Goal: Task Accomplishment & Management: Complete application form

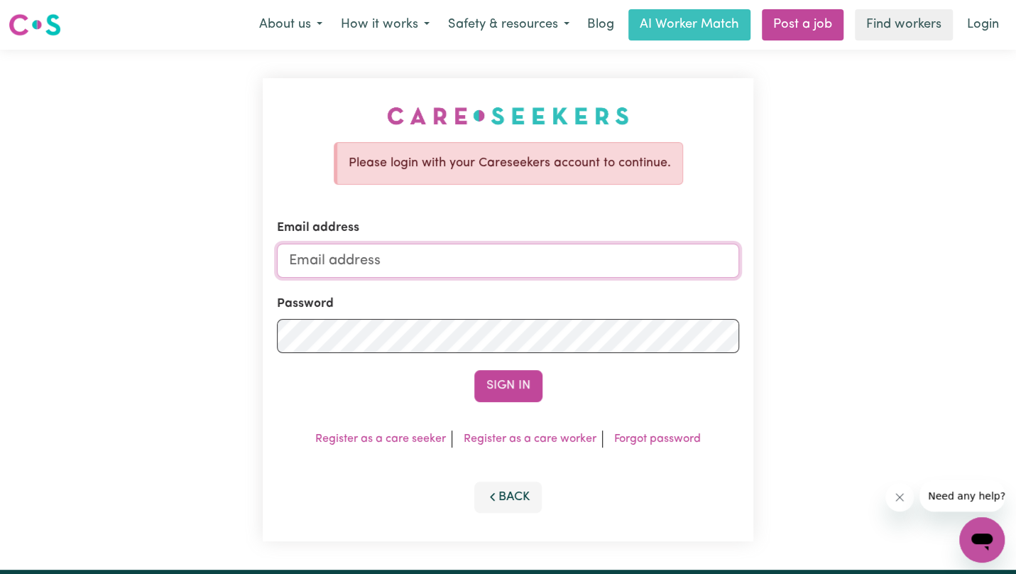
click at [322, 260] on input "Email address" at bounding box center [508, 261] width 463 height 34
type input "[EMAIL_ADDRESS][DOMAIN_NAME]"
click at [474, 370] on button "Sign In" at bounding box center [508, 385] width 68 height 31
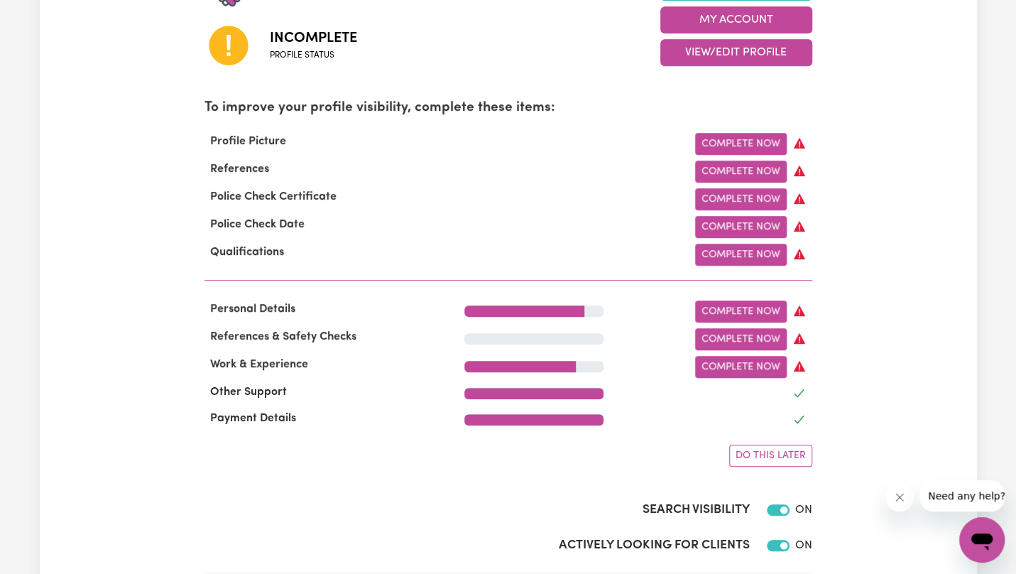
scroll to position [426, 0]
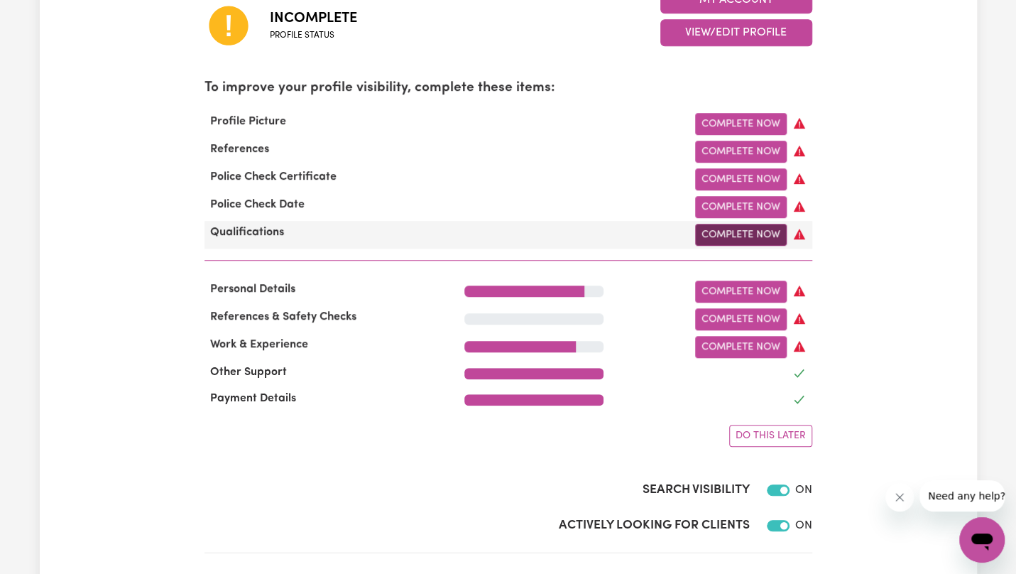
click at [723, 235] on link "Complete Now" at bounding box center [741, 235] width 92 height 22
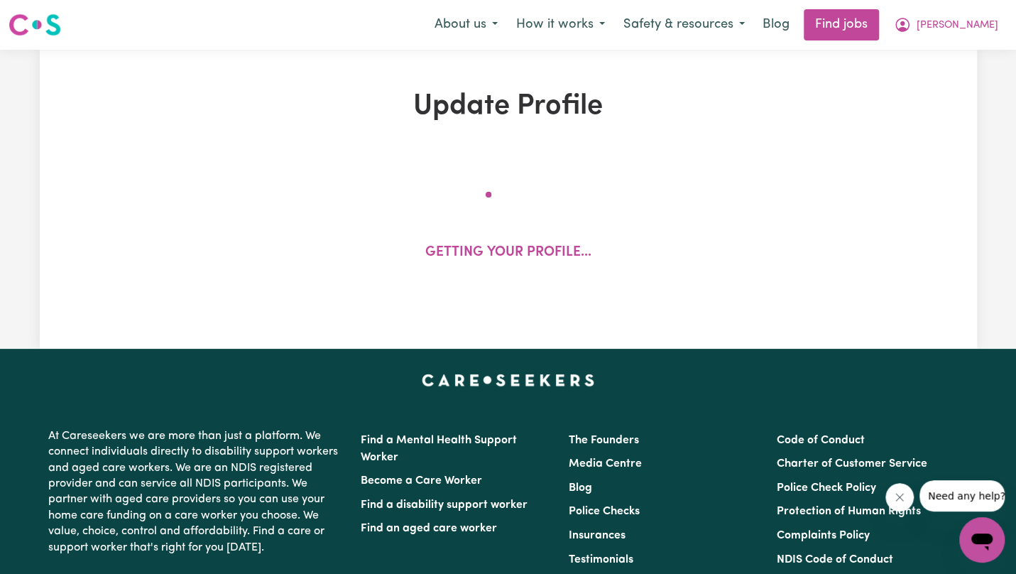
select select "2014"
select select "2015"
select select "2016"
select select "2019"
select select "2024"
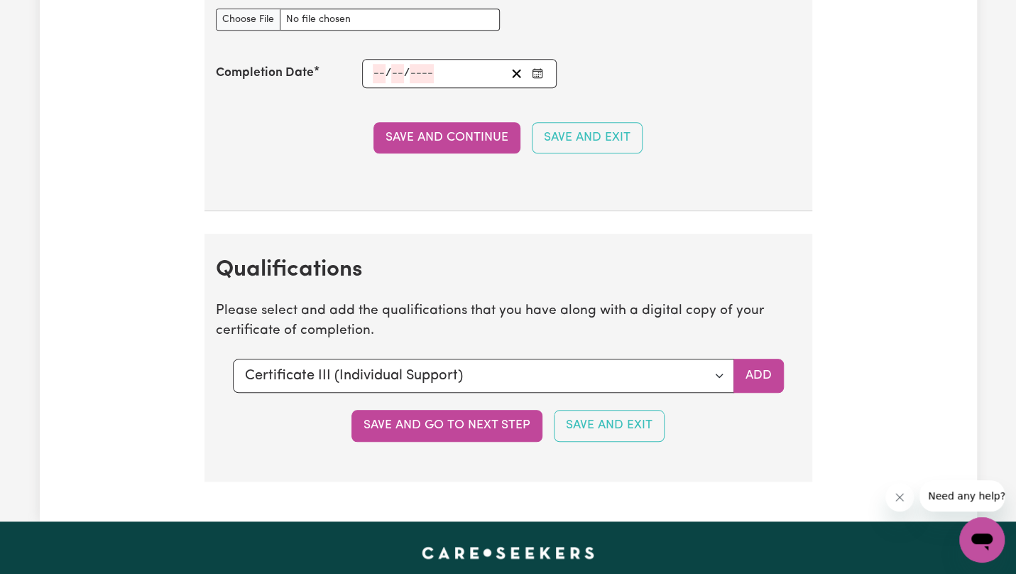
scroll to position [3663, 0]
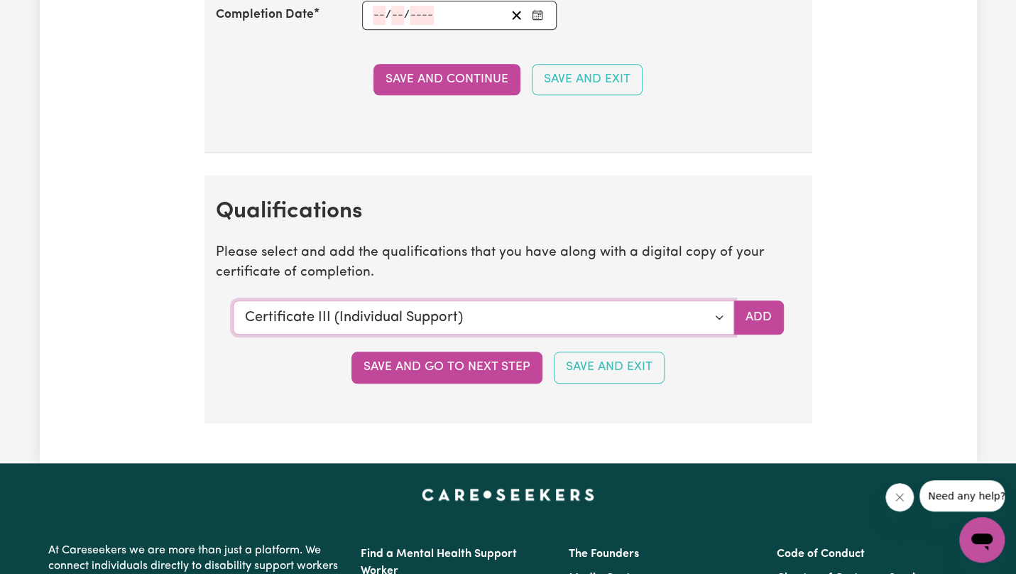
click at [715, 303] on select "Select a qualification to add... Certificate III (Individual Support) Certifica…" at bounding box center [483, 317] width 501 height 34
click at [233, 300] on select "Select a qualification to add... Certificate III (Individual Support) Certifica…" at bounding box center [483, 317] width 501 height 34
click at [755, 312] on button "Add" at bounding box center [758, 317] width 50 height 34
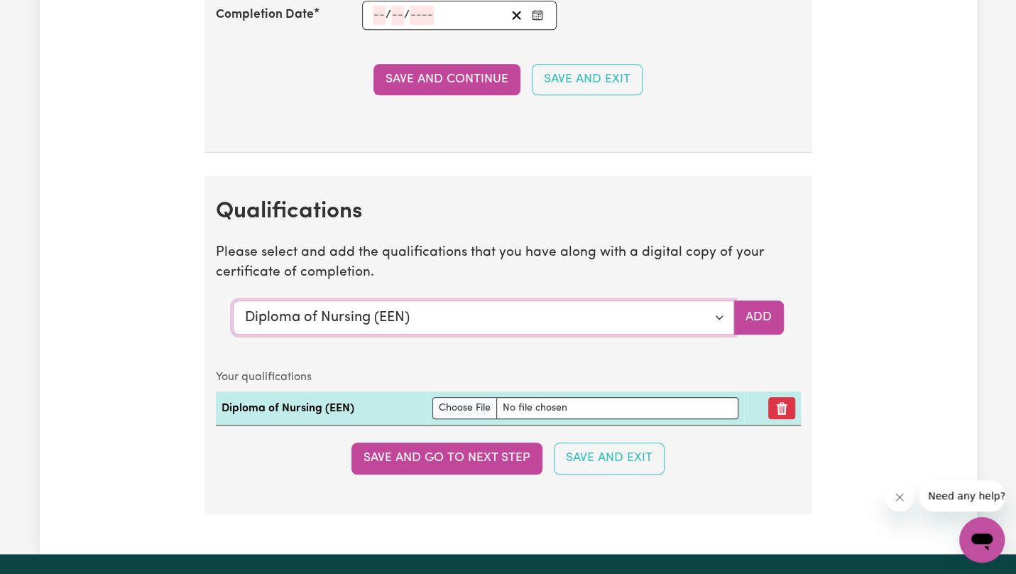
click at [716, 309] on select "Select a qualification to add... Certificate III (Individual Support) Certifica…" at bounding box center [483, 317] width 501 height 34
select select "Manual Handling"
click at [233, 300] on select "Select a qualification to add... Certificate III (Individual Support) Certifica…" at bounding box center [483, 317] width 501 height 34
click at [762, 312] on button "Add" at bounding box center [758, 317] width 50 height 34
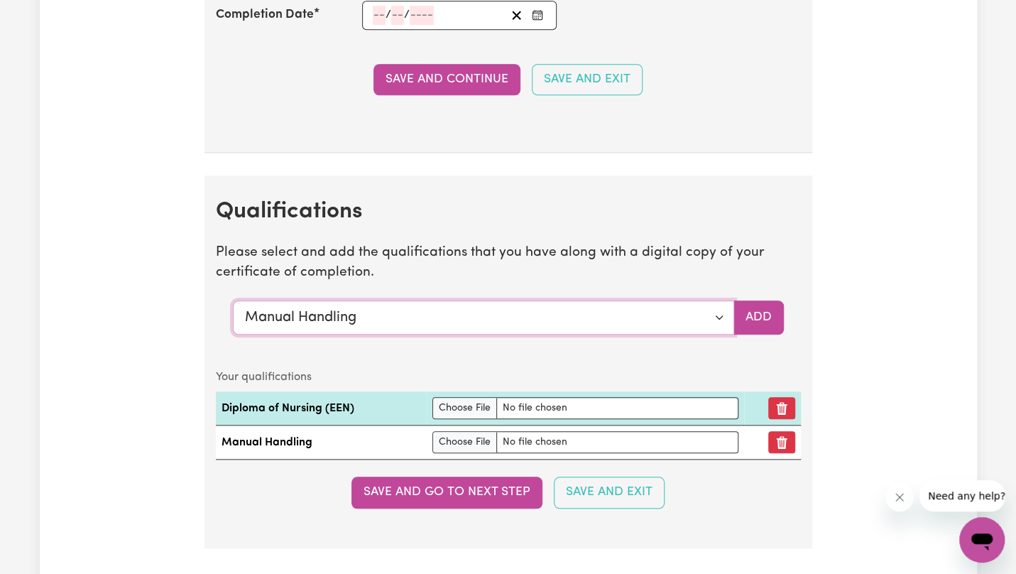
click at [723, 302] on select "Select a qualification to add... Certificate III (Individual Support) Certifica…" at bounding box center [483, 317] width 501 height 34
click at [501, 476] on button "Save and go to next step" at bounding box center [446, 491] width 191 height 31
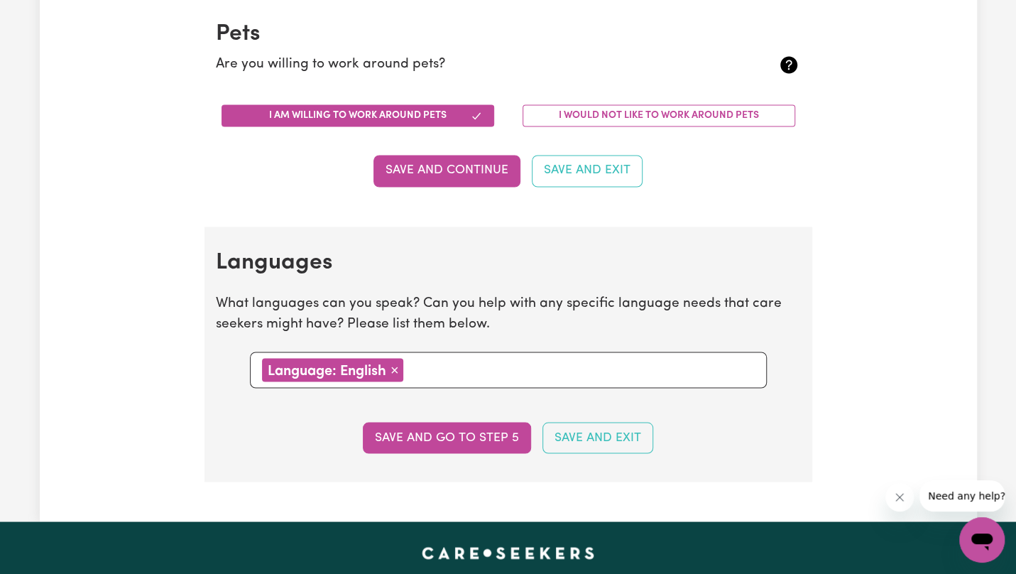
scroll to position [1250, 0]
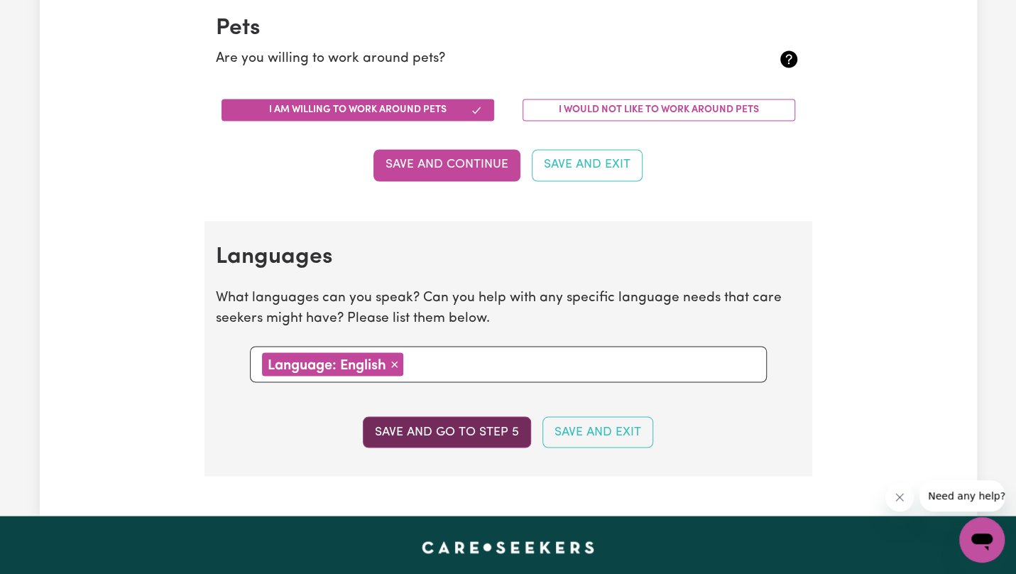
click at [468, 435] on button "Save and go to step 5" at bounding box center [447, 431] width 168 height 31
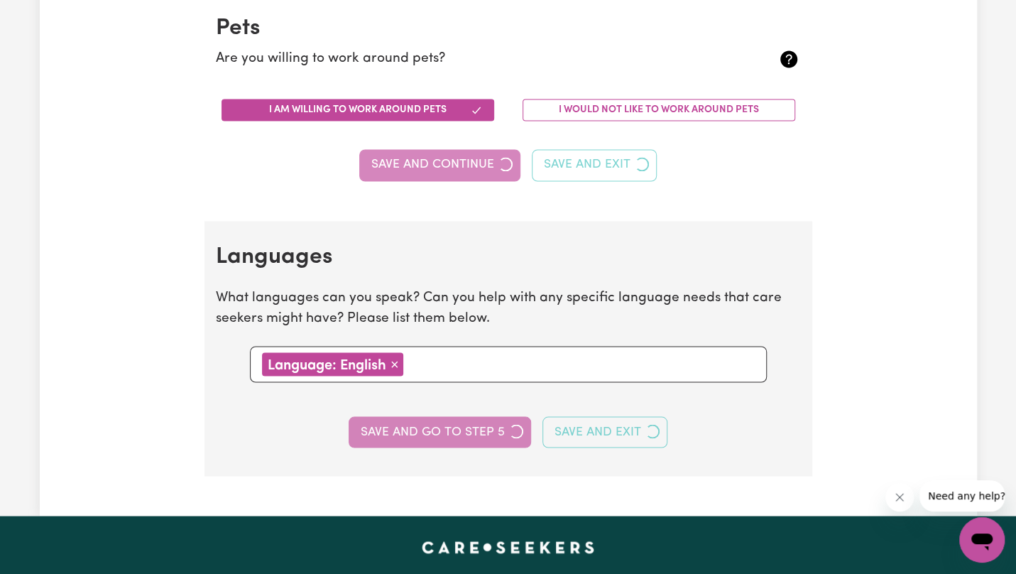
select select "I am providing services privately on my own"
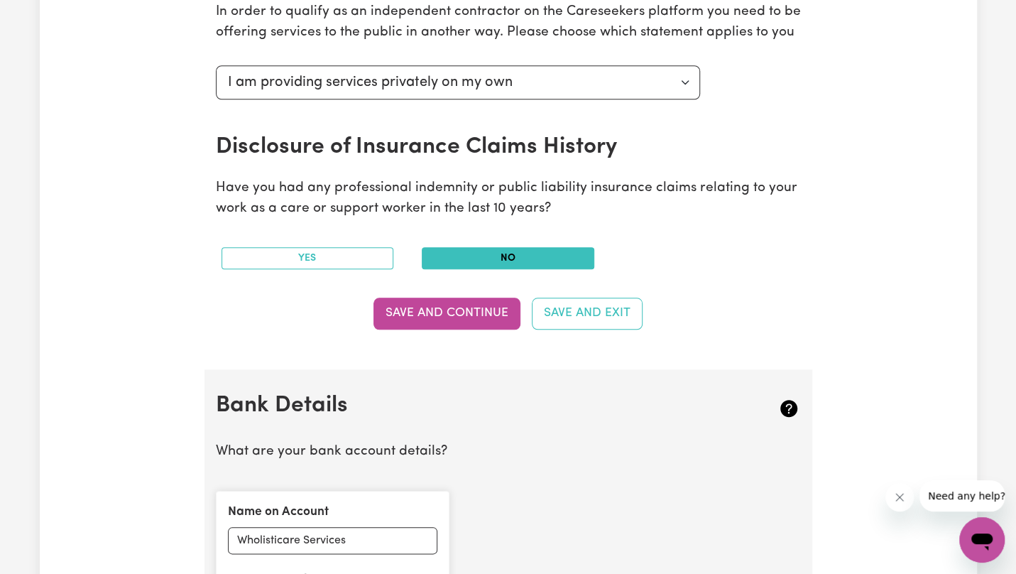
scroll to position [596, 0]
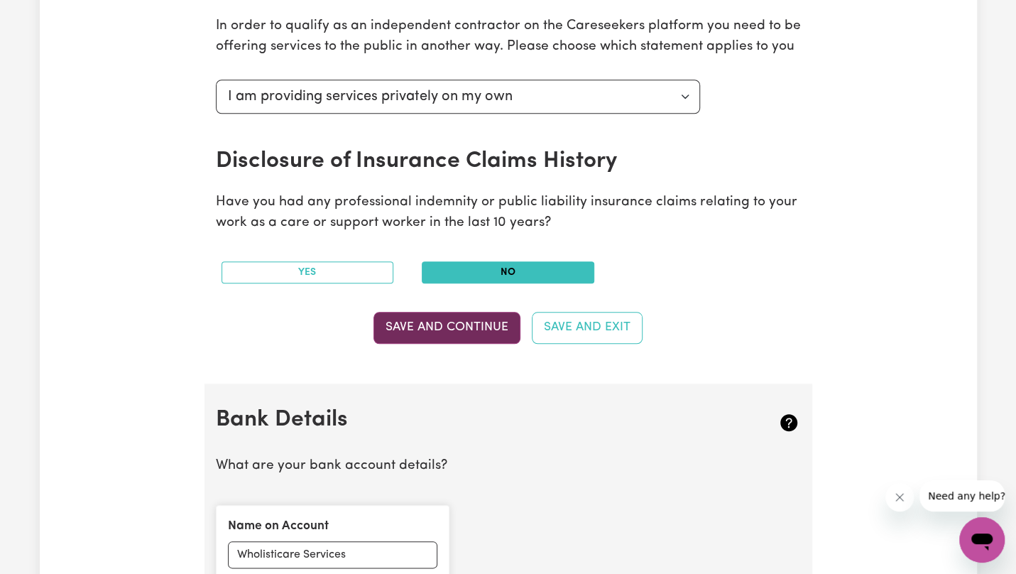
click at [453, 332] on button "Save and Continue" at bounding box center [446, 327] width 147 height 31
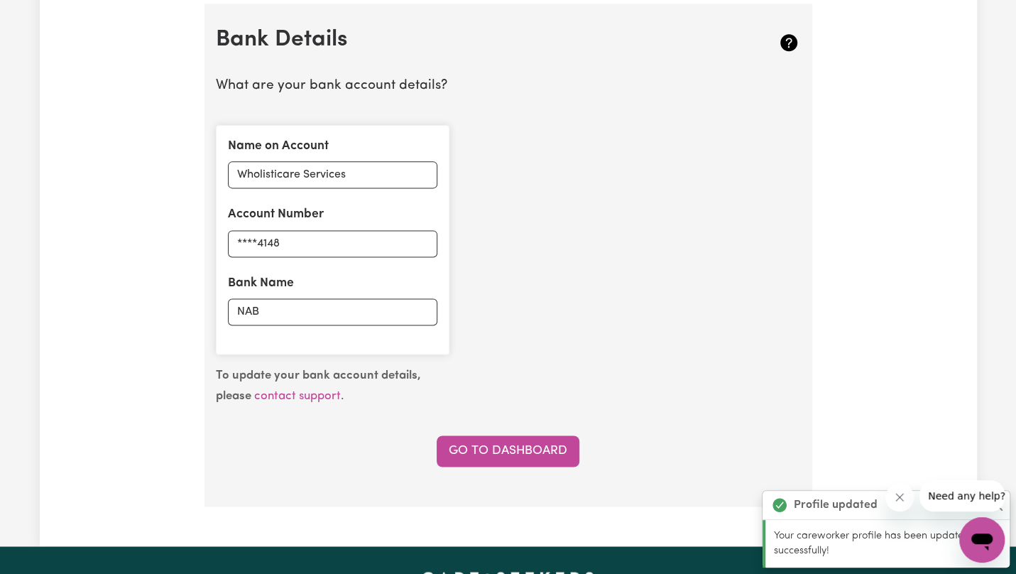
scroll to position [978, 0]
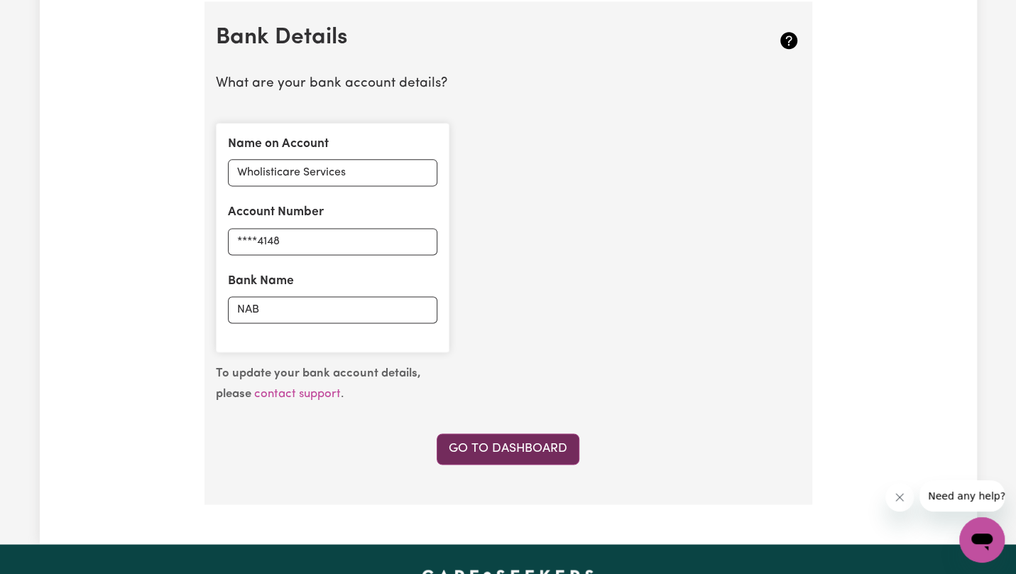
click at [502, 447] on link "Go to Dashboard" at bounding box center [508, 448] width 143 height 31
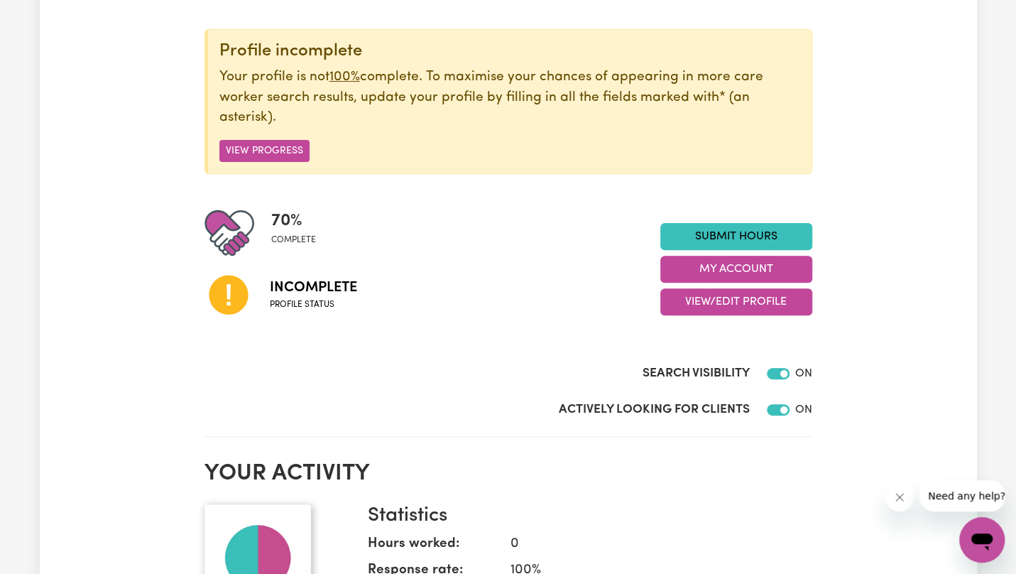
scroll to position [114, 0]
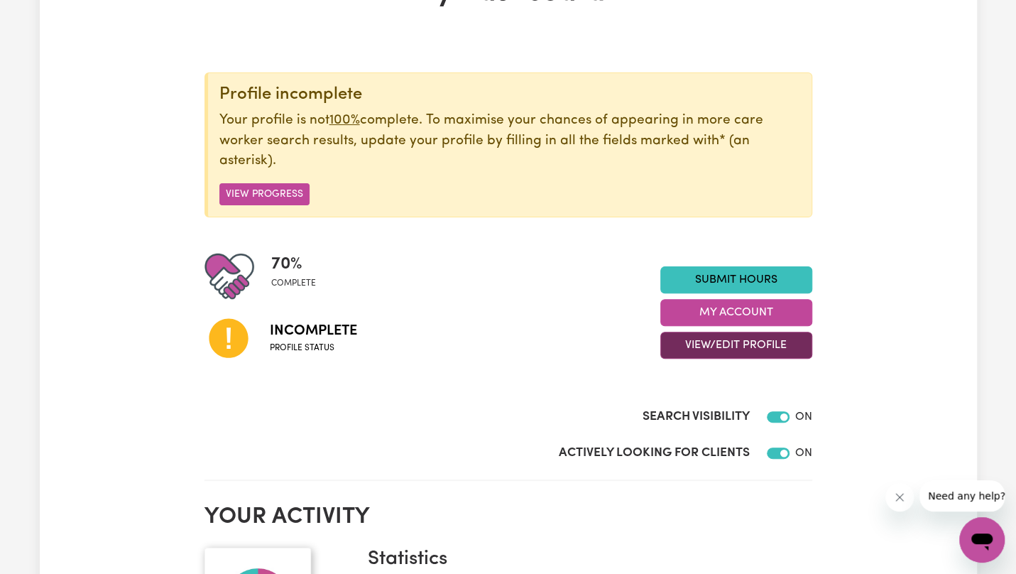
click at [737, 345] on button "View/Edit Profile" at bounding box center [736, 345] width 152 height 27
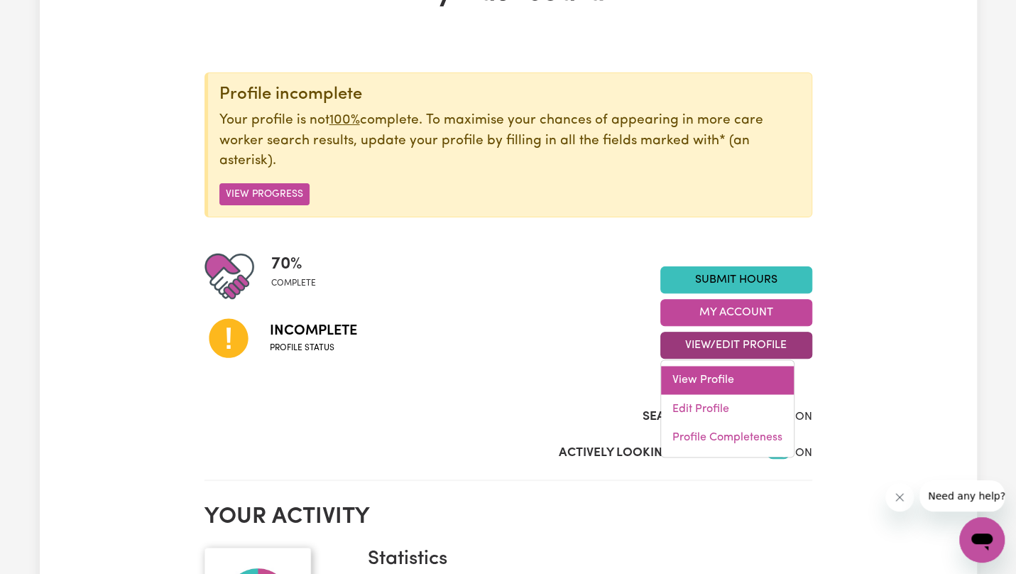
click at [718, 373] on link "View Profile" at bounding box center [727, 380] width 133 height 28
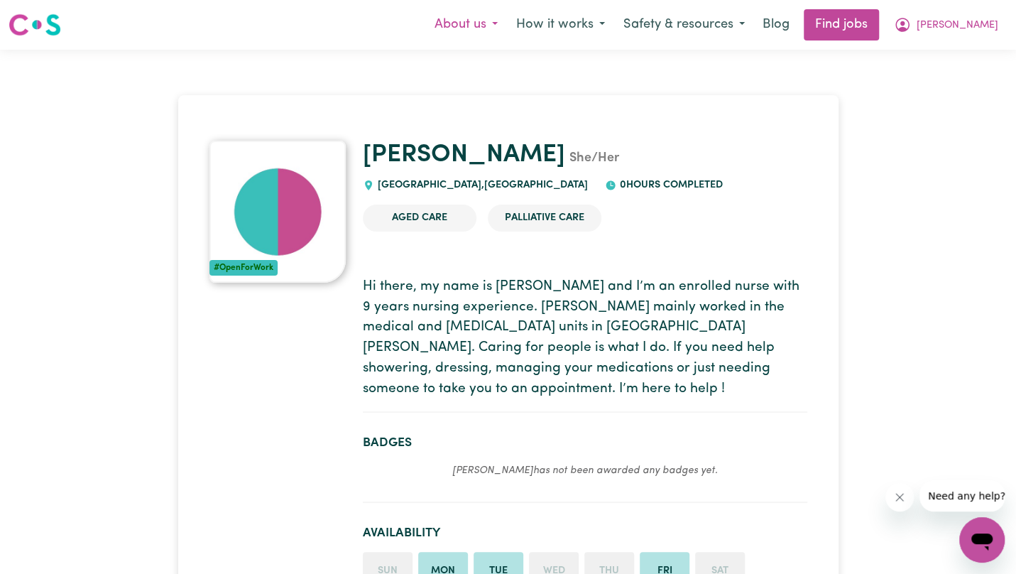
click at [507, 28] on button "About us" at bounding box center [466, 25] width 82 height 30
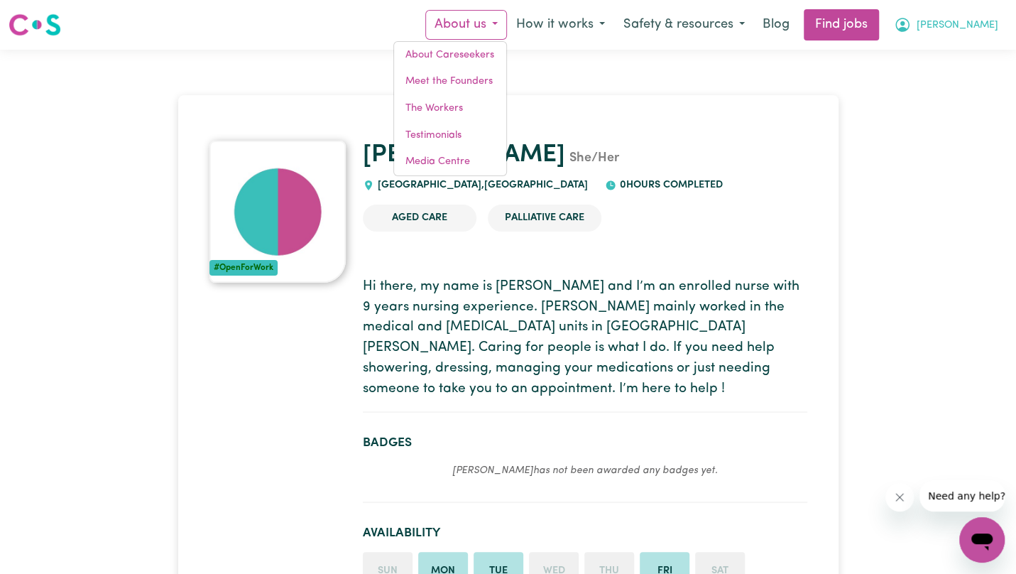
click at [976, 22] on span "[PERSON_NAME]" at bounding box center [958, 26] width 82 height 16
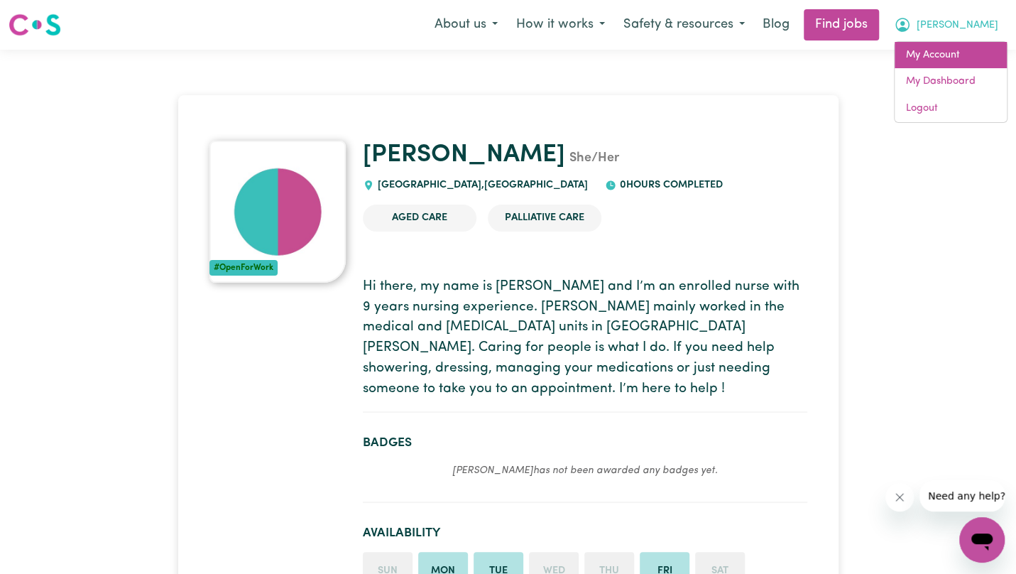
click at [932, 57] on link "My Account" at bounding box center [951, 55] width 112 height 27
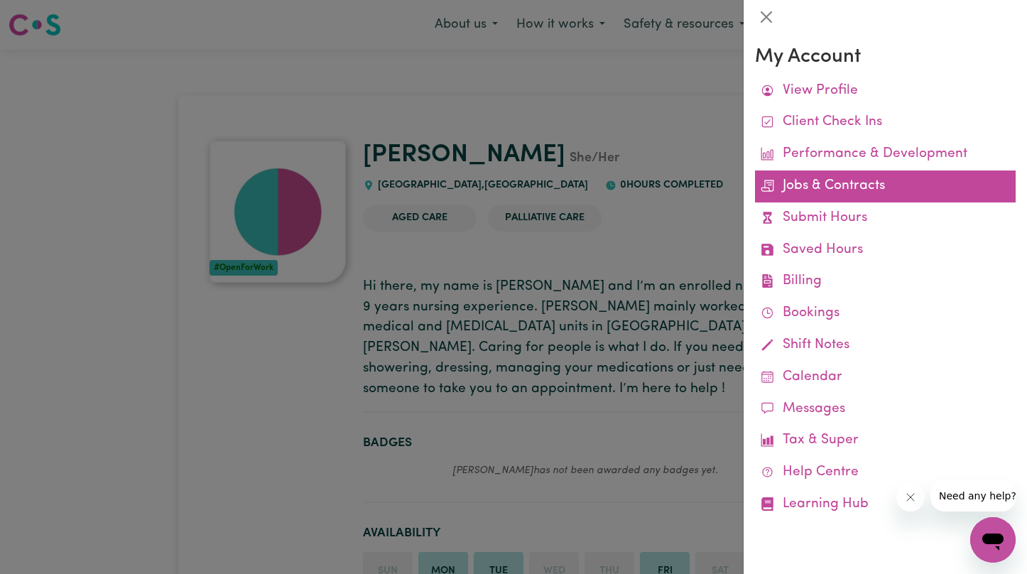
click at [839, 191] on link "Jobs & Contracts" at bounding box center [885, 186] width 261 height 32
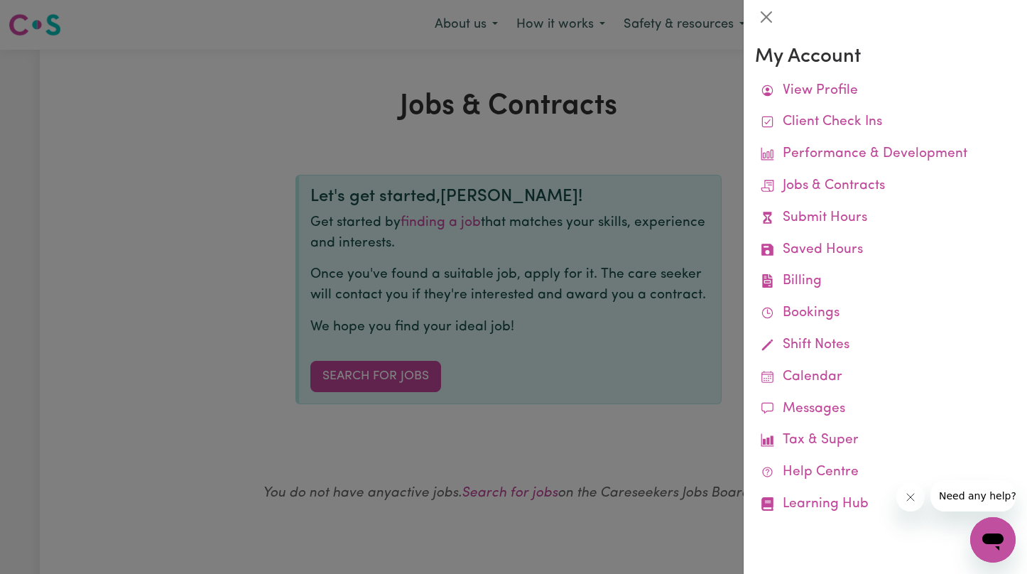
click at [448, 226] on div at bounding box center [513, 287] width 1027 height 574
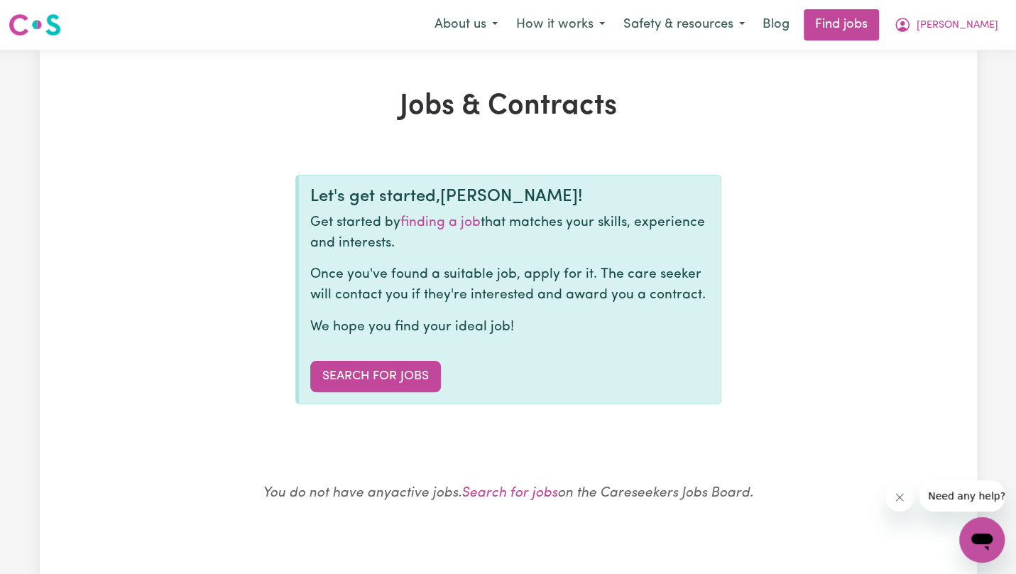
click at [448, 226] on link "finding a job" at bounding box center [440, 222] width 80 height 13
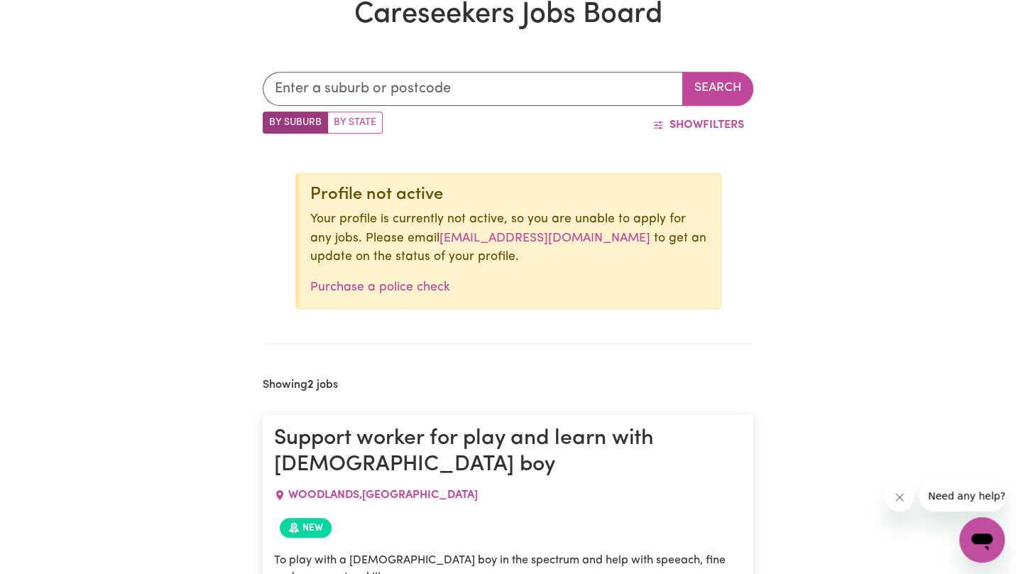
scroll to position [393, 0]
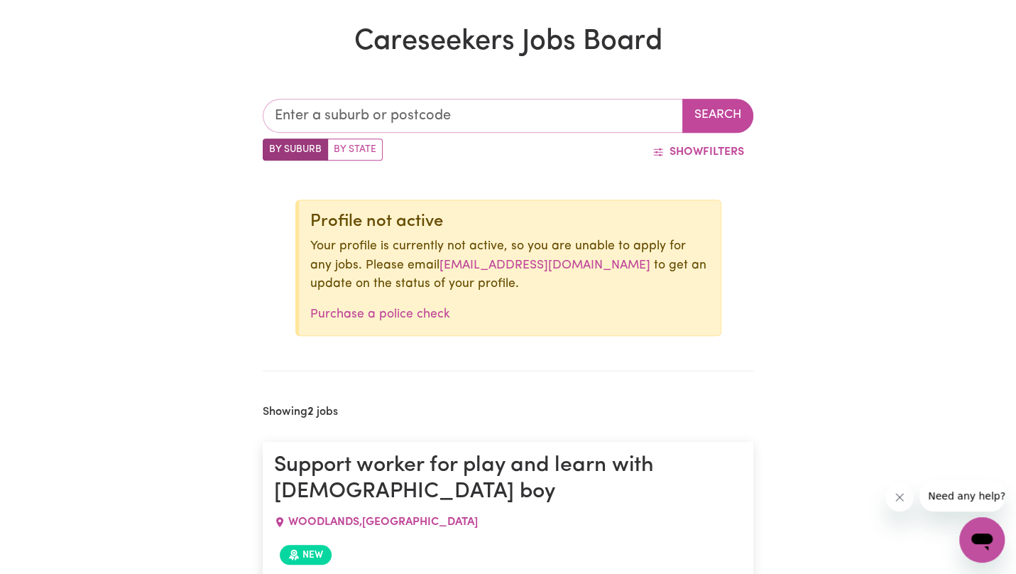
click at [315, 110] on input "text" at bounding box center [473, 116] width 421 height 34
click at [337, 113] on input "bun" at bounding box center [473, 116] width 421 height 34
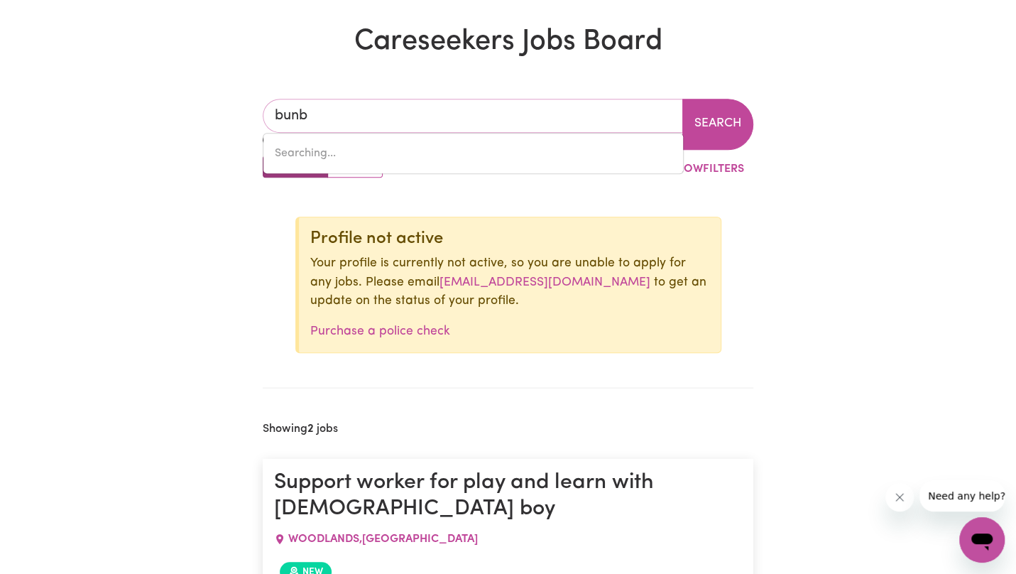
type input "bunbu"
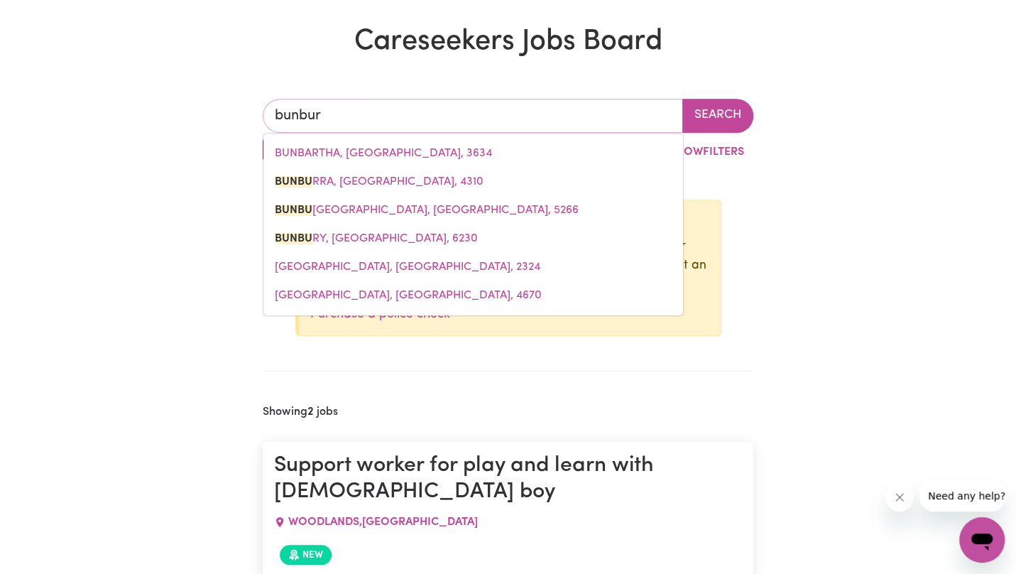
type input "bunbury"
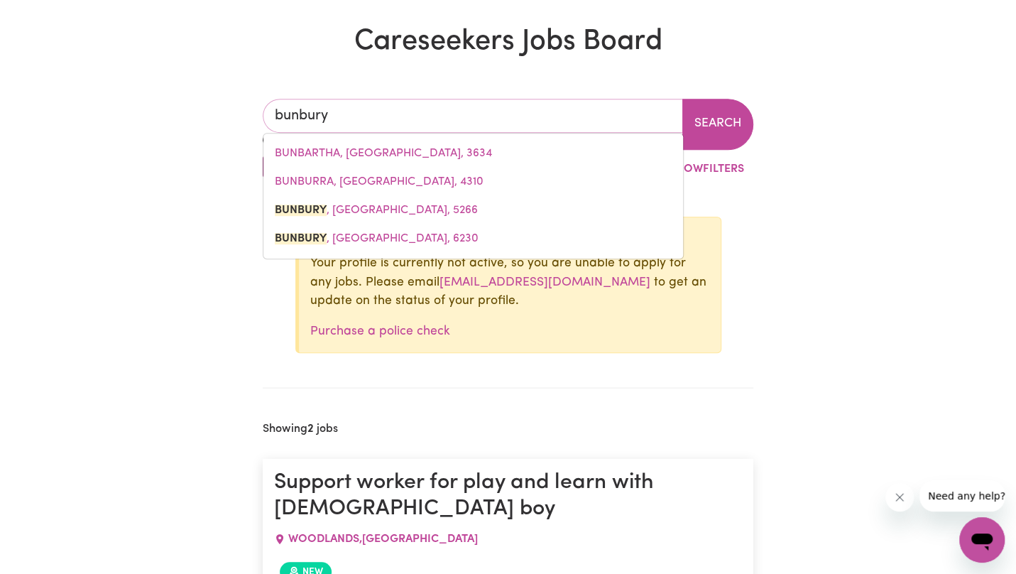
type input "[GEOGRAPHIC_DATA], [GEOGRAPHIC_DATA], 5266"
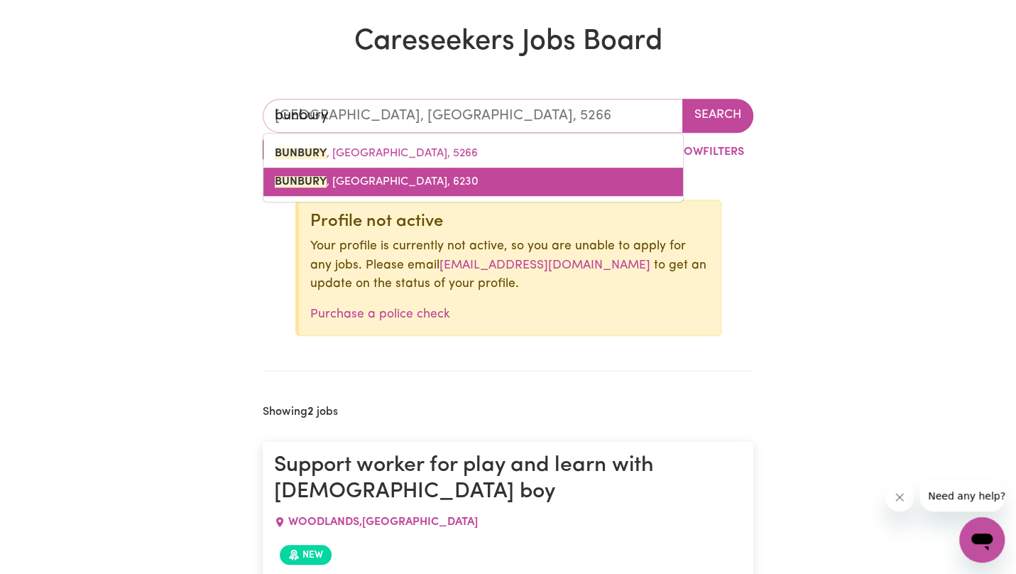
click at [331, 183] on span "[GEOGRAPHIC_DATA] , [GEOGRAPHIC_DATA], 6230" at bounding box center [377, 181] width 204 height 11
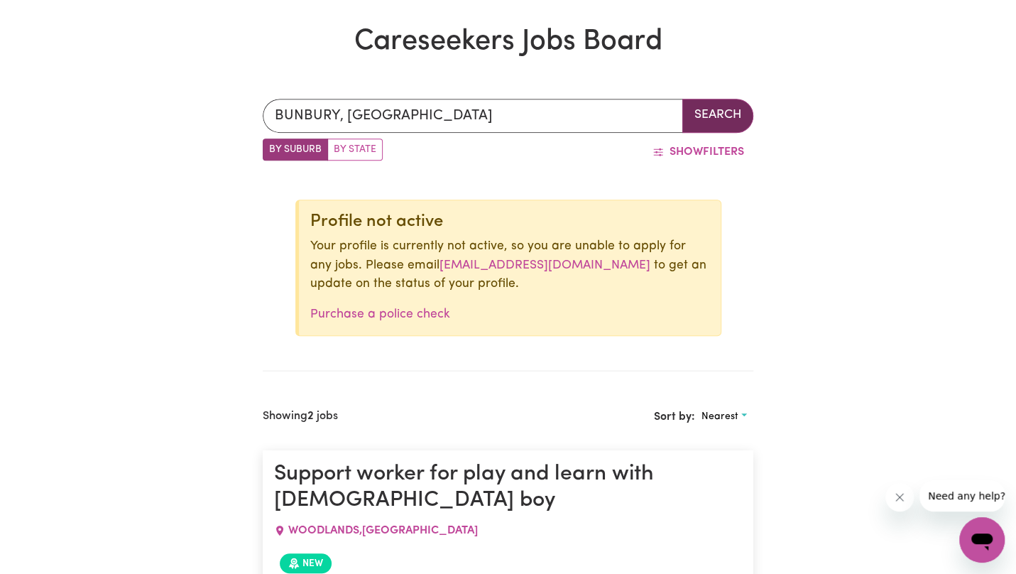
click at [706, 110] on button "Search" at bounding box center [717, 116] width 71 height 34
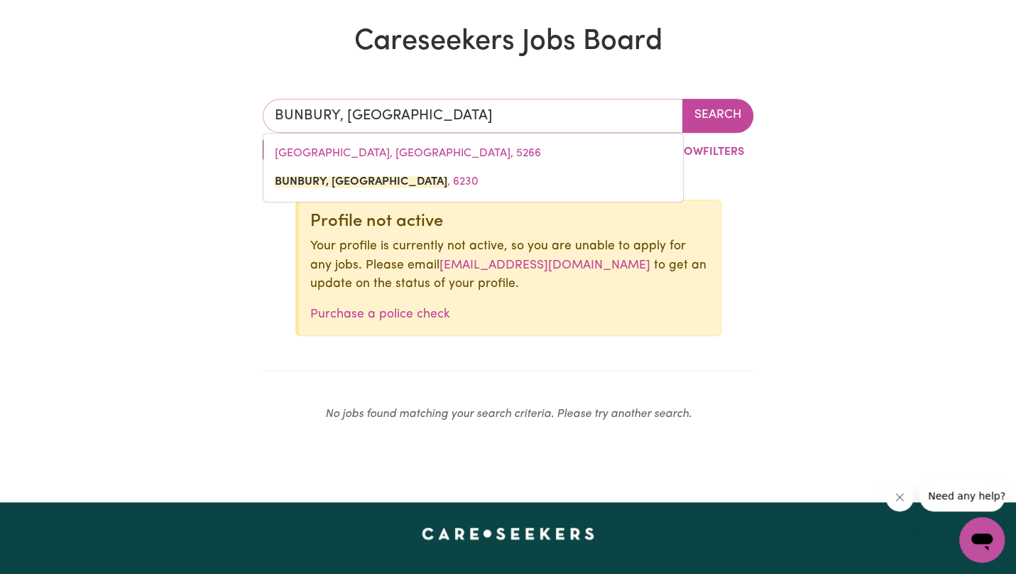
click at [320, 127] on input "BUNBURY, [GEOGRAPHIC_DATA]" at bounding box center [473, 116] width 421 height 34
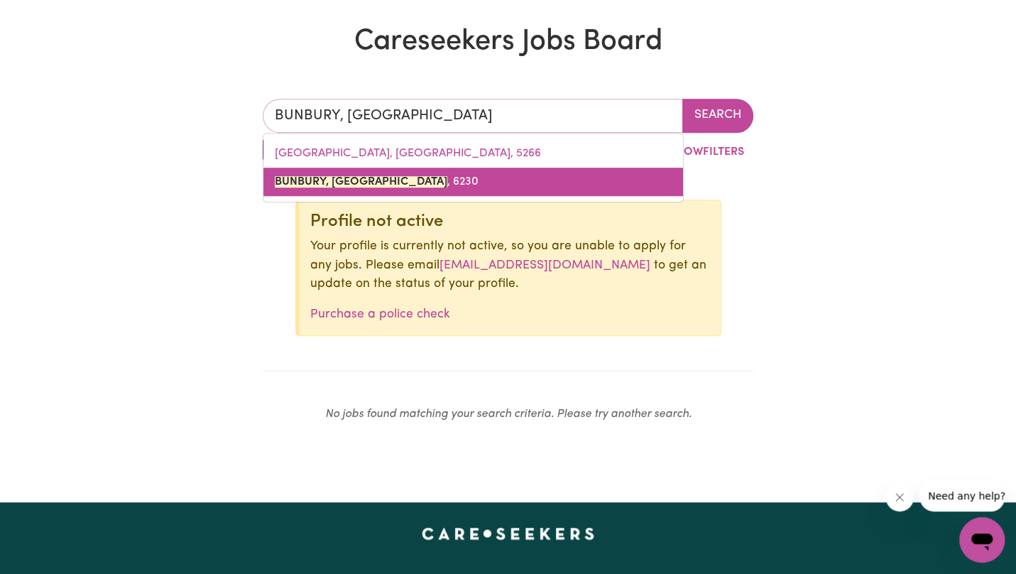
click at [319, 177] on mark "BUNBURY, [GEOGRAPHIC_DATA]" at bounding box center [361, 181] width 173 height 11
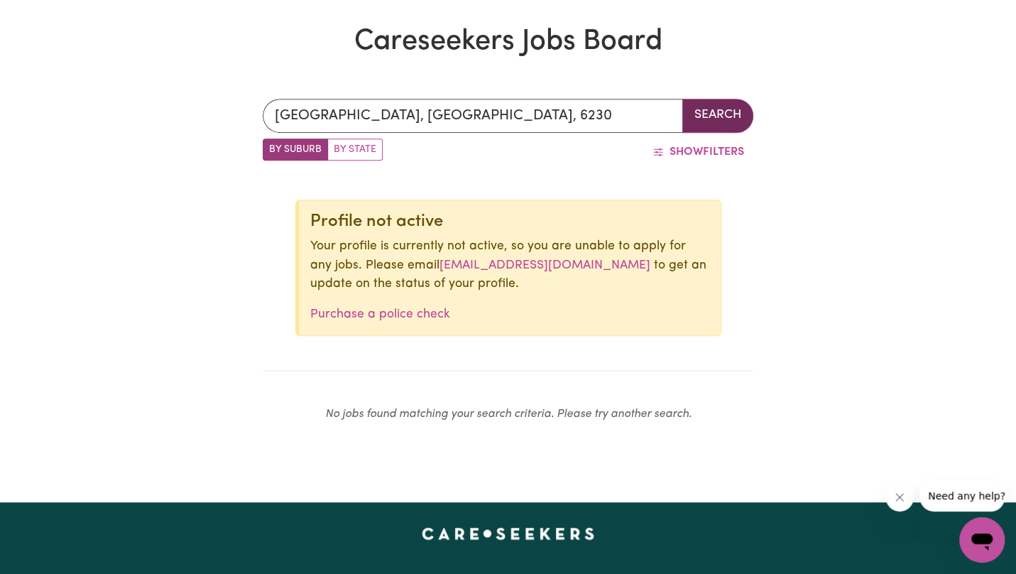
click at [719, 108] on button "Search" at bounding box center [717, 116] width 71 height 34
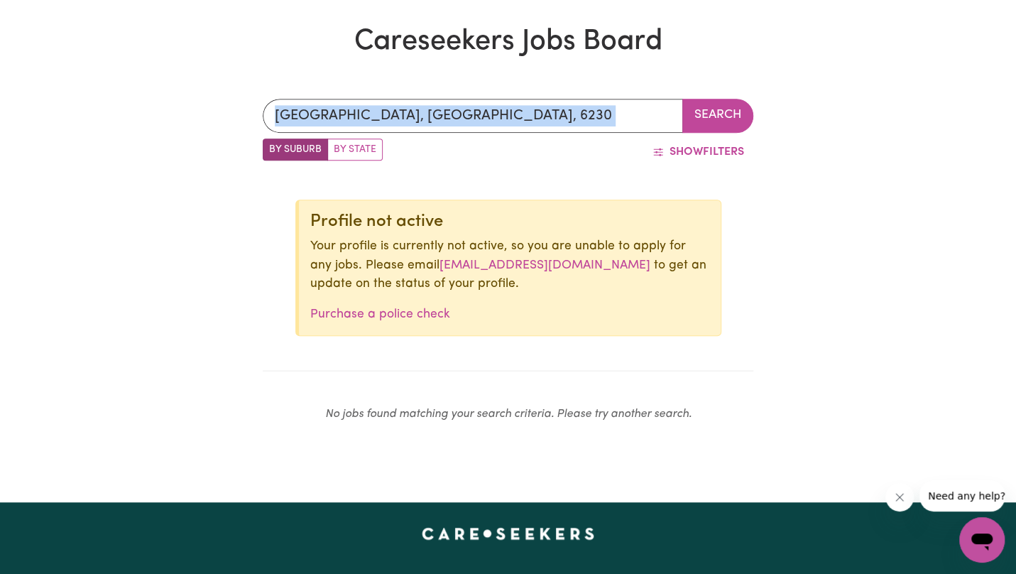
drag, startPoint x: 553, startPoint y: 135, endPoint x: 536, endPoint y: 115, distance: 26.2
click at [536, 115] on div "[GEOGRAPHIC_DATA], [GEOGRAPHIC_DATA], 6230 Search By Suburb By State Show Filte…" at bounding box center [508, 266] width 508 height 403
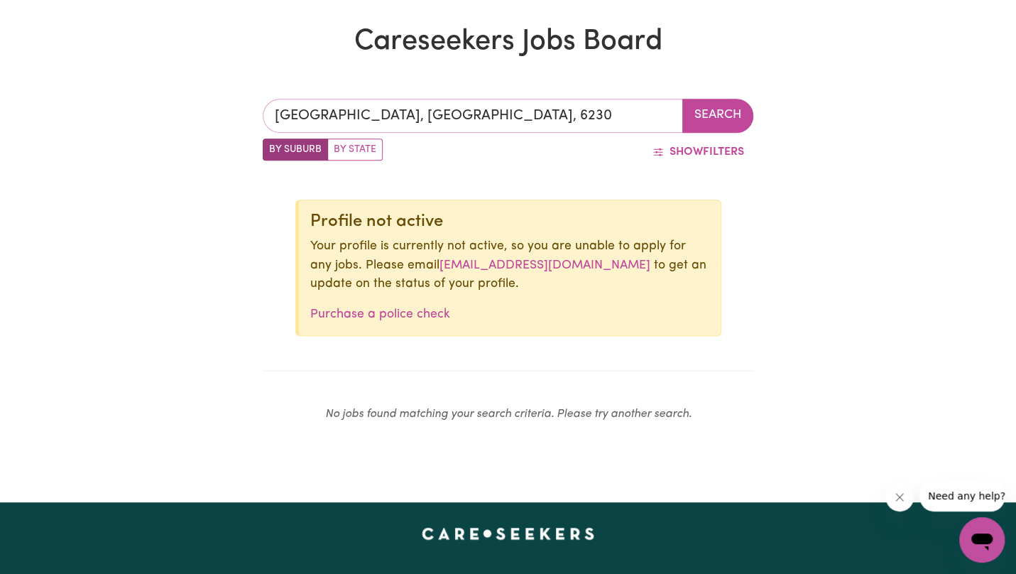
click at [536, 115] on input "[GEOGRAPHIC_DATA], [GEOGRAPHIC_DATA], 6230" at bounding box center [473, 116] width 421 height 34
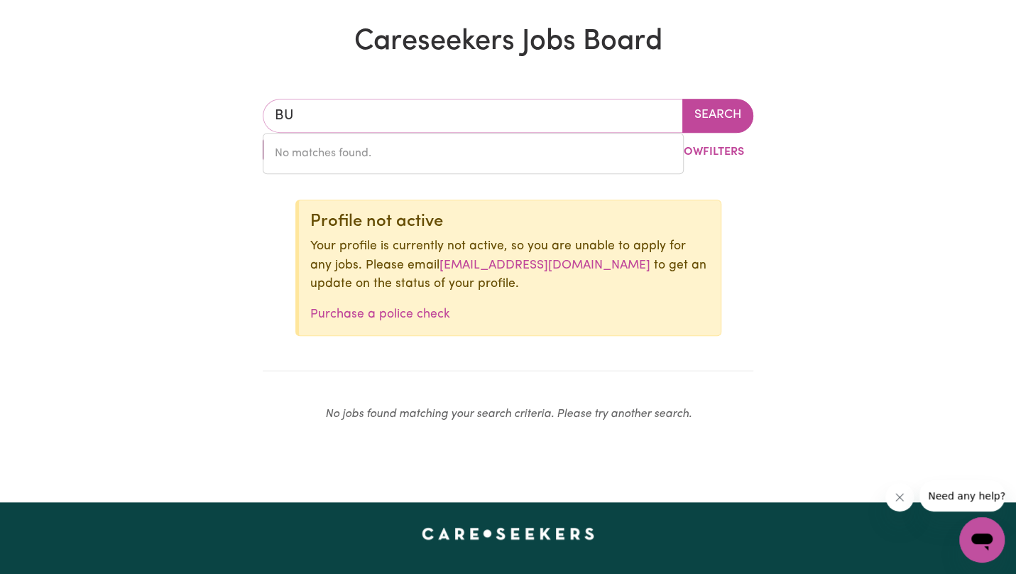
type input "B"
type input "Austral"
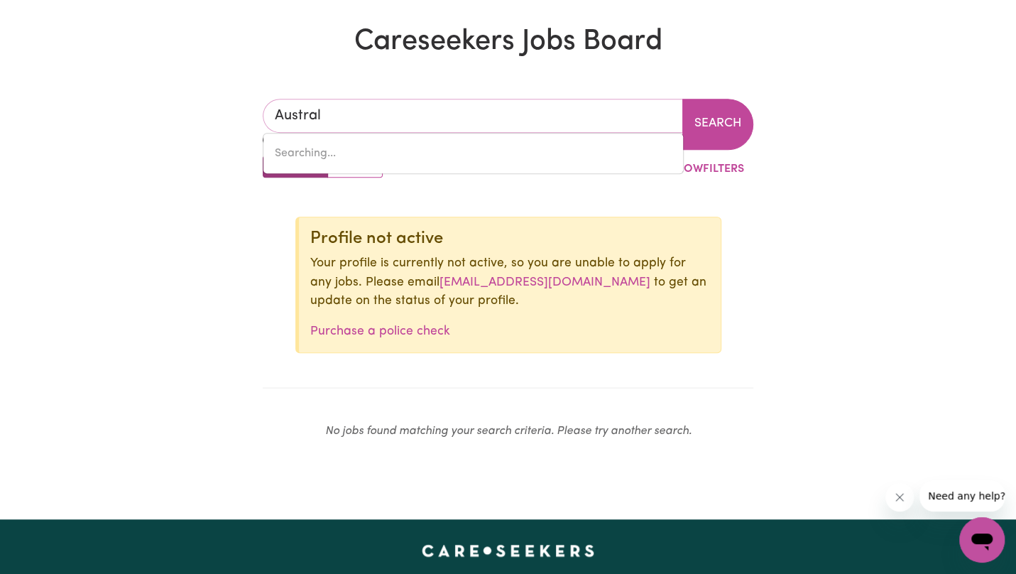
type input "[GEOGRAPHIC_DATA], [GEOGRAPHIC_DATA], 2179"
type input "Australi"
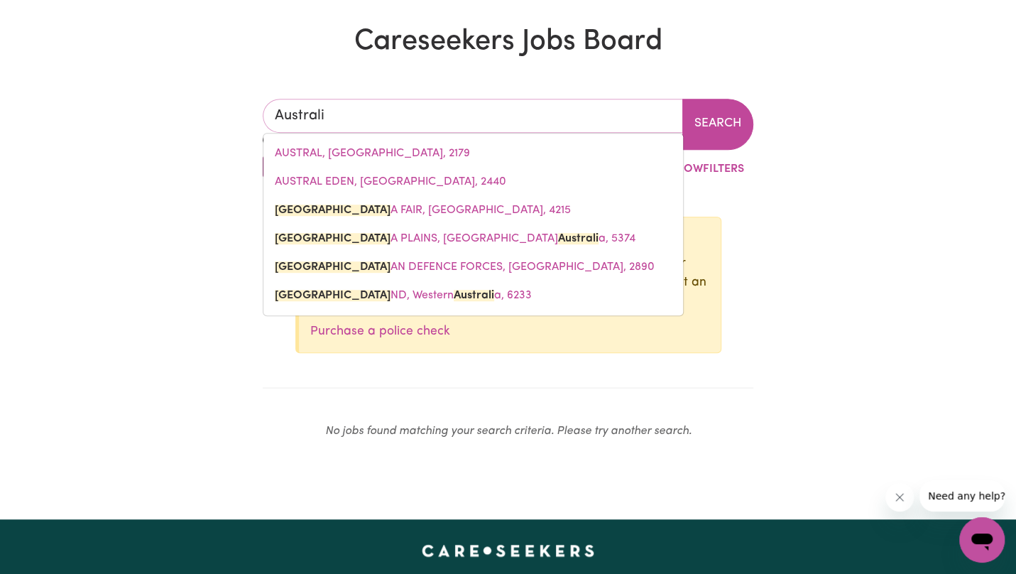
type input "AustraliA FAIR, [GEOGRAPHIC_DATA], 4215"
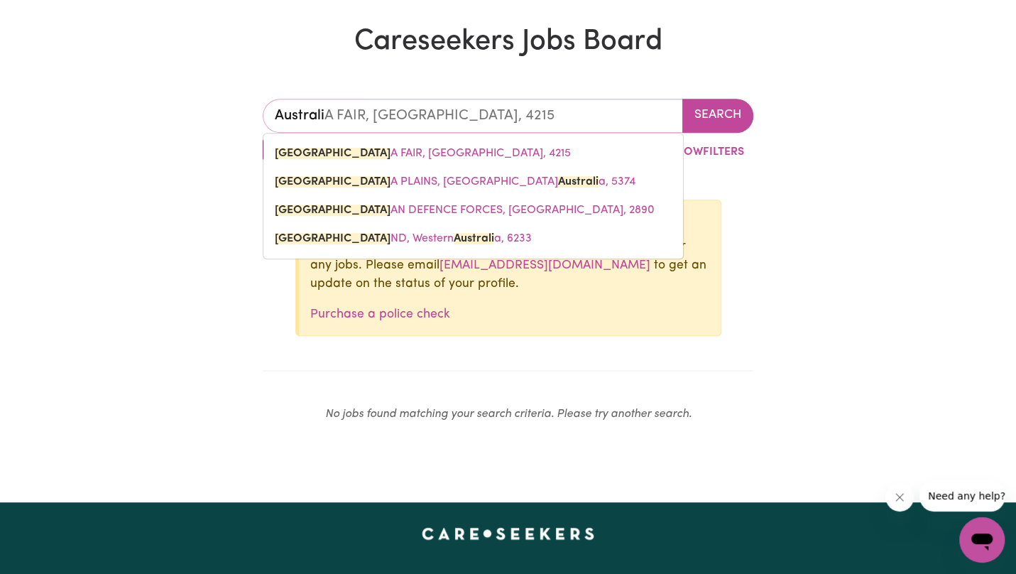
type input "Australin"
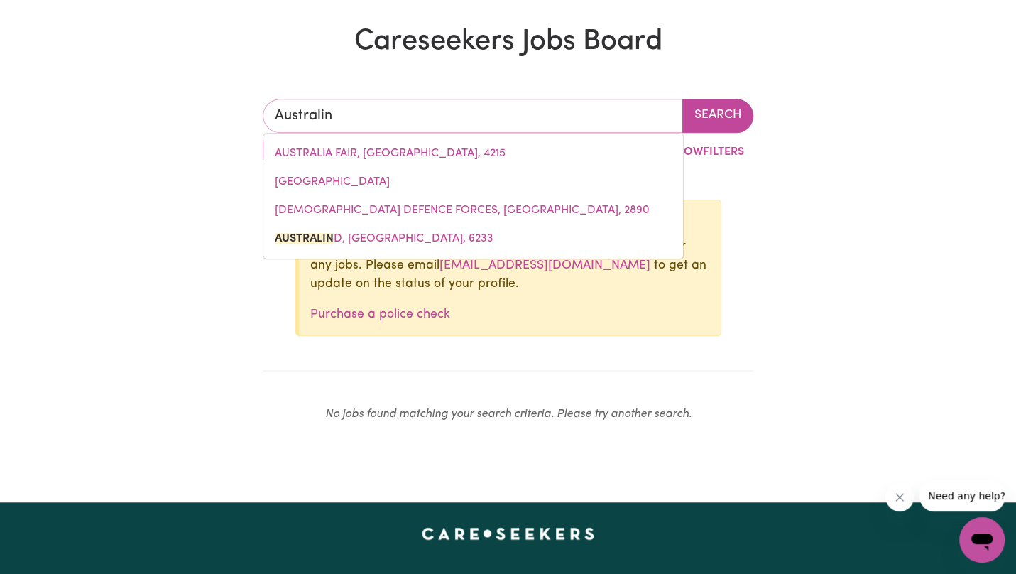
type input "Australind"
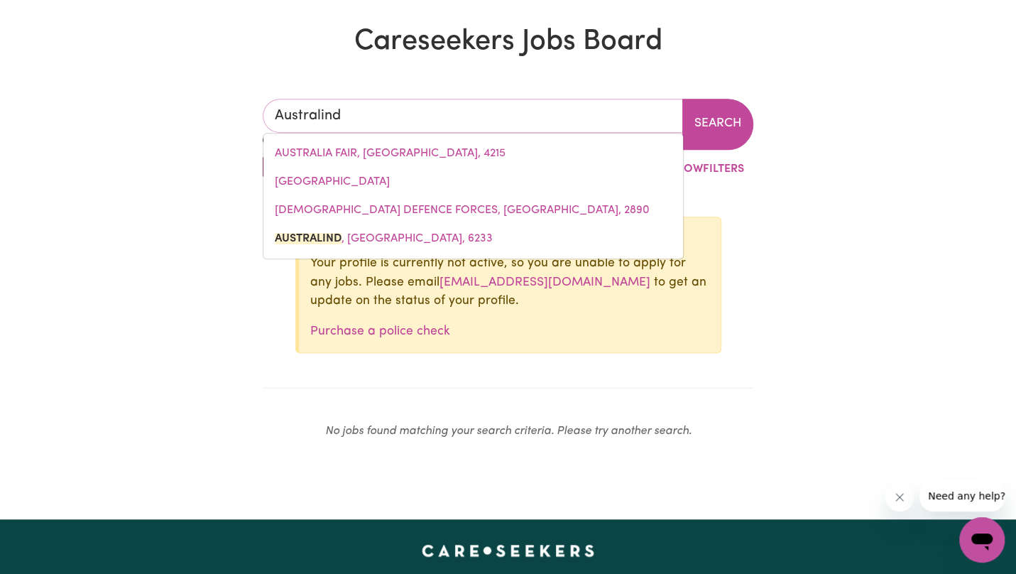
type input "Australind, [GEOGRAPHIC_DATA], 6233"
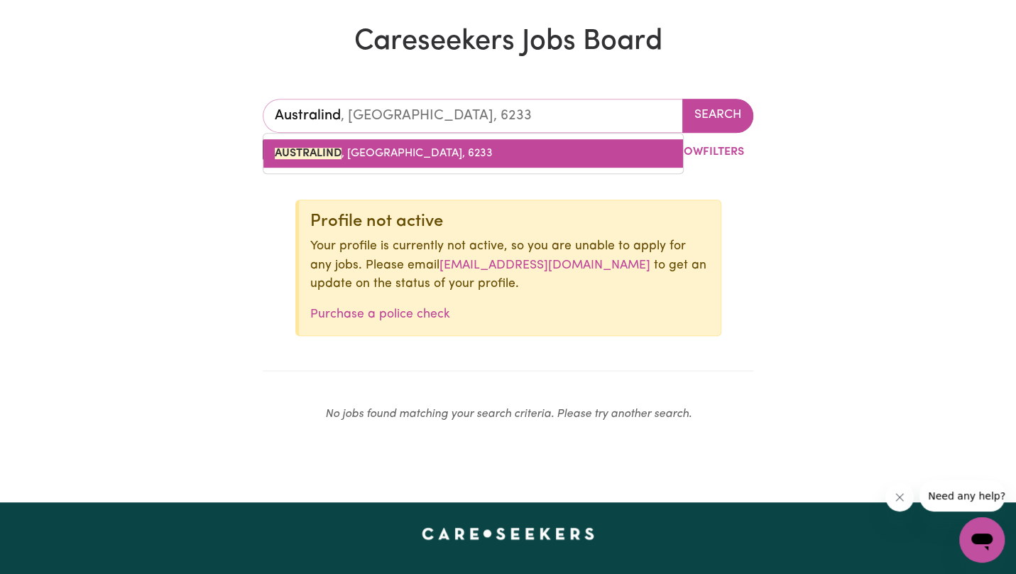
click at [378, 152] on span "AUSTRALIND , [GEOGRAPHIC_DATA], 6233" at bounding box center [384, 153] width 218 height 11
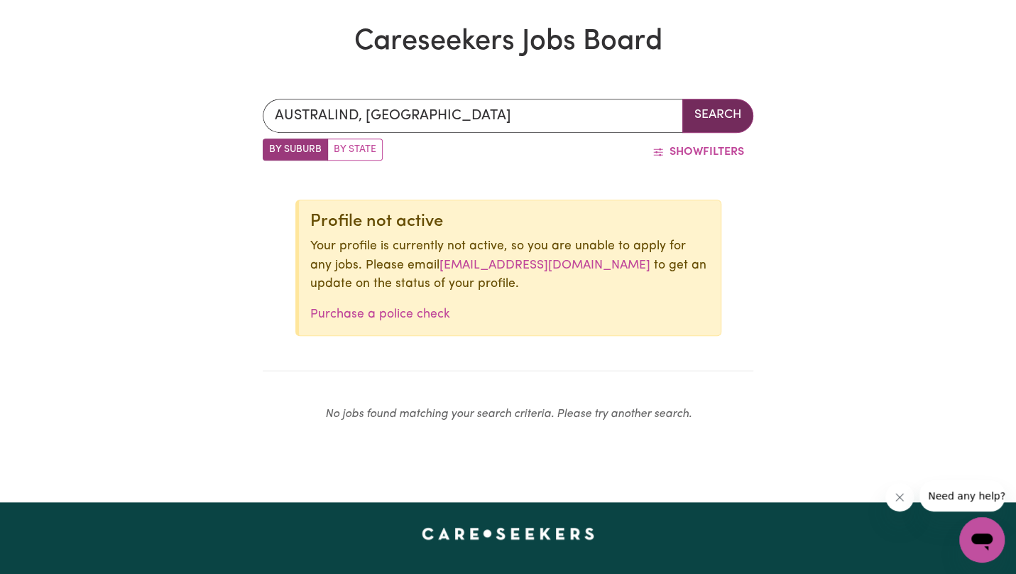
click at [694, 130] on button "Search" at bounding box center [717, 116] width 71 height 34
drag, startPoint x: 371, startPoint y: 162, endPoint x: 366, endPoint y: 153, distance: 9.9
click at [366, 153] on div "By Suburb By State" at bounding box center [323, 151] width 120 height 27
click at [366, 153] on label "By State" at bounding box center [354, 149] width 55 height 22
click at [272, 148] on input "By State" at bounding box center [267, 142] width 9 height 9
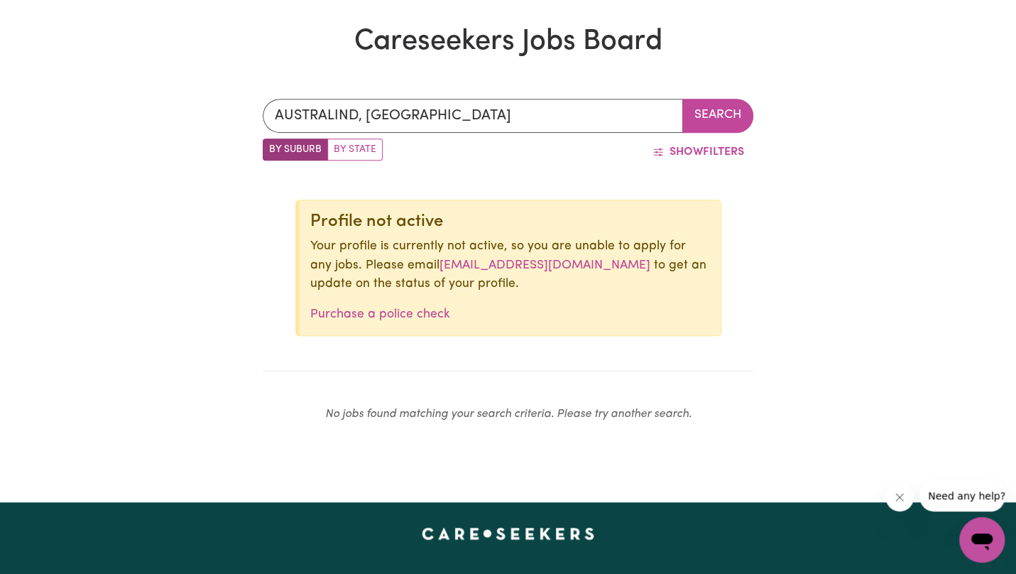
radio input "true"
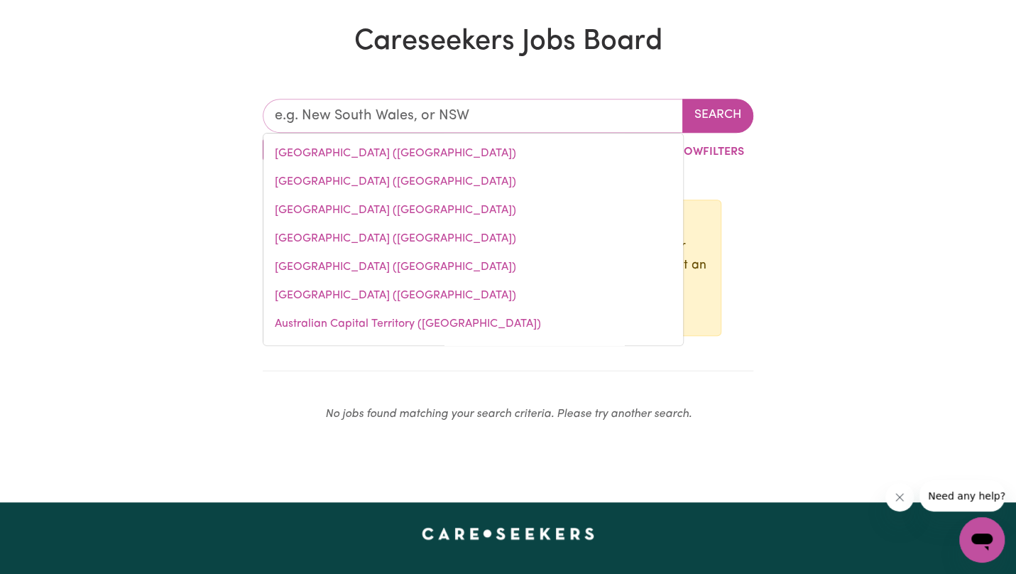
click at [409, 126] on input "text" at bounding box center [473, 116] width 421 height 34
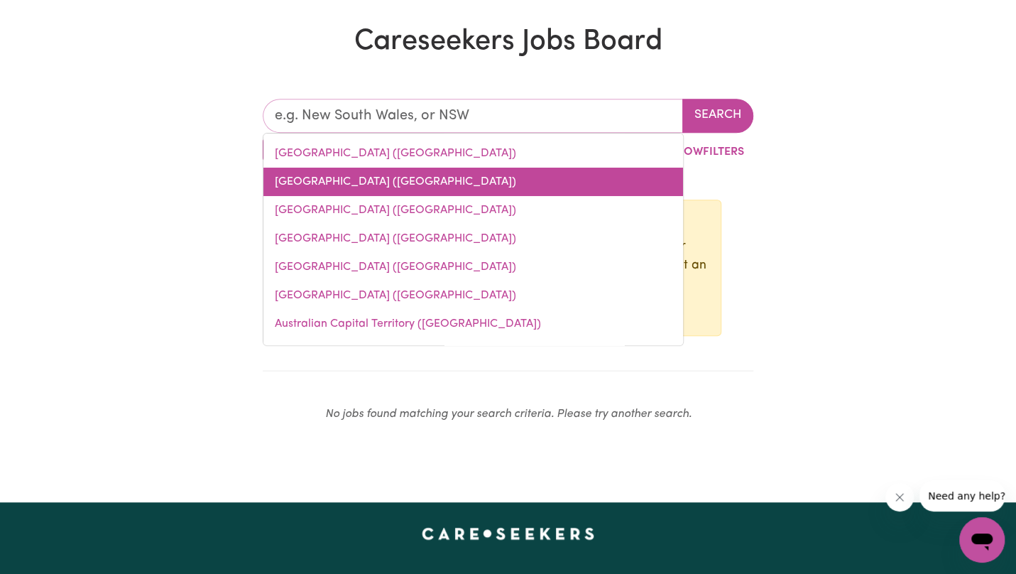
click at [328, 186] on link "[GEOGRAPHIC_DATA] ([GEOGRAPHIC_DATA])" at bounding box center [473, 182] width 420 height 28
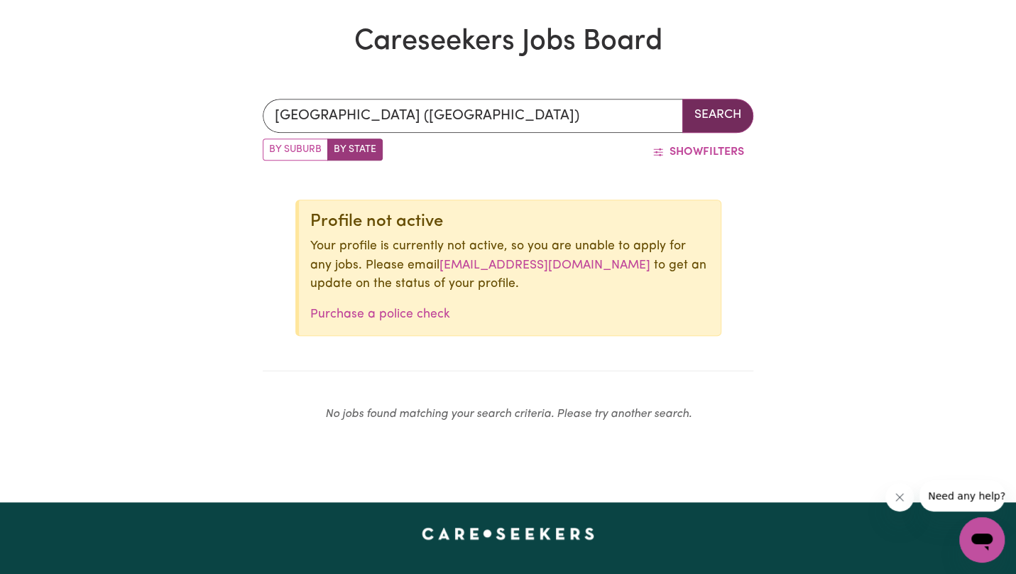
click at [694, 114] on button "Search" at bounding box center [717, 116] width 71 height 34
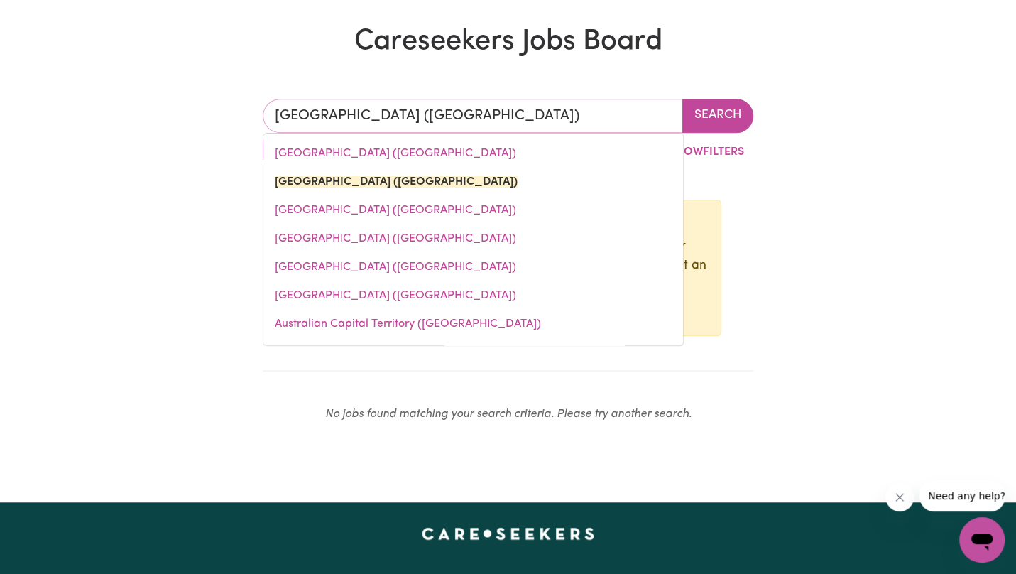
click at [440, 115] on input "[GEOGRAPHIC_DATA] ([GEOGRAPHIC_DATA])" at bounding box center [473, 116] width 421 height 34
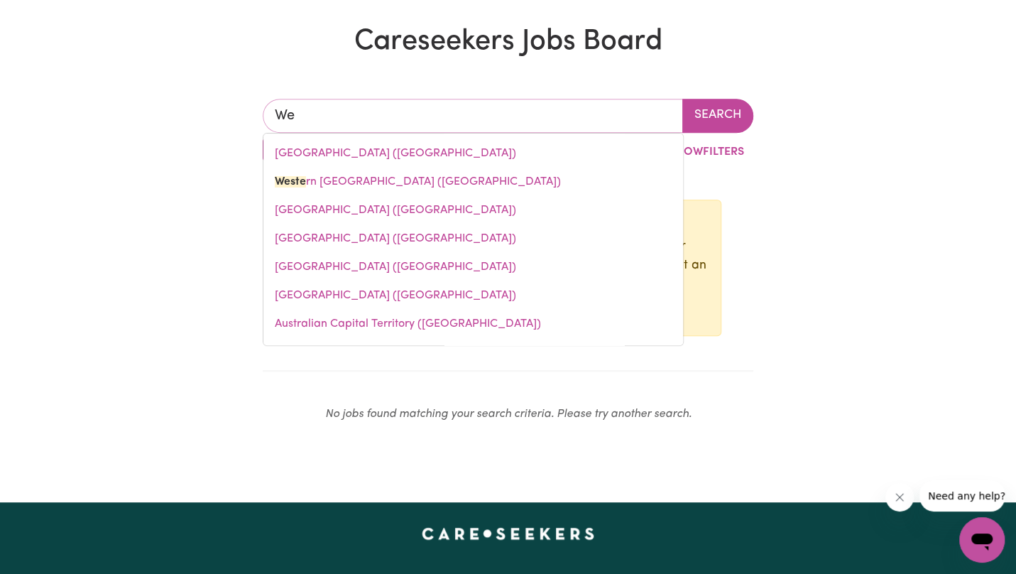
type input "W"
type input "p"
type input "[GEOGRAPHIC_DATA]"
click at [728, 121] on button "Search" at bounding box center [717, 116] width 71 height 34
